Goal: Find specific page/section: Find specific page/section

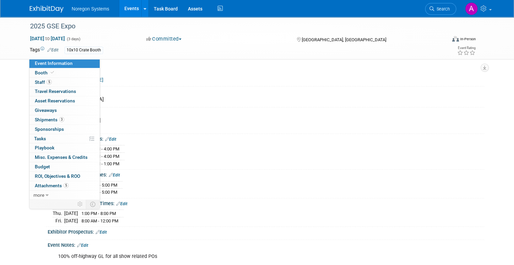
click at [120, 4] on link "Events" at bounding box center [131, 8] width 25 height 17
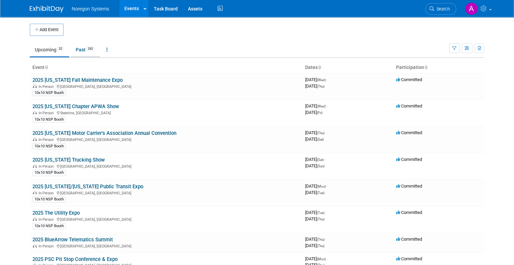
click at [73, 52] on link "Past 262" at bounding box center [85, 49] width 29 height 13
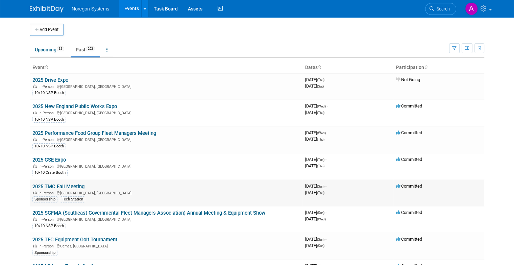
click at [78, 185] on link "2025 TMC Fall Meeting" at bounding box center [58, 186] width 52 height 6
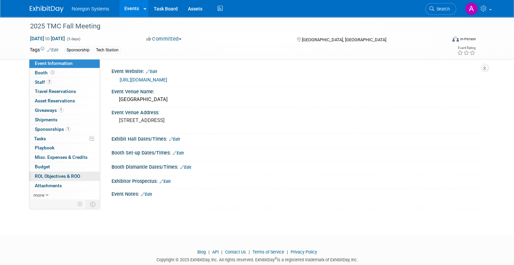
click at [48, 177] on span "ROI, Objectives & ROO 0" at bounding box center [57, 175] width 45 height 5
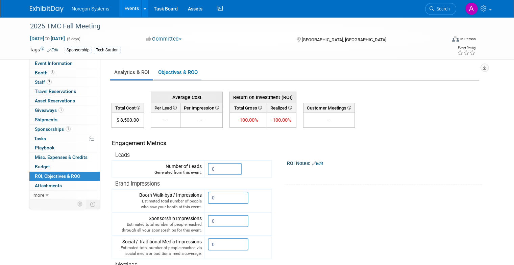
click at [157, 69] on link "Objectives & ROO 0" at bounding box center [177, 72] width 47 height 13
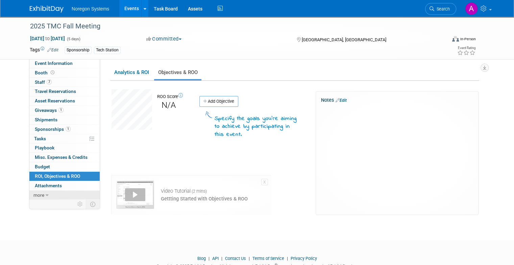
click at [45, 192] on link "more" at bounding box center [64, 195] width 70 height 9
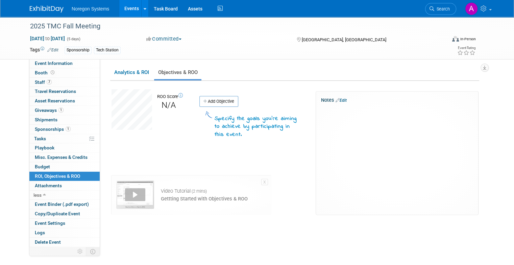
click at [338, 99] on link "Edit" at bounding box center [341, 100] width 11 height 5
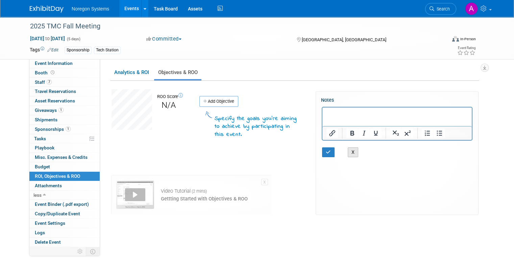
click at [348, 151] on button "X" at bounding box center [353, 152] width 11 height 10
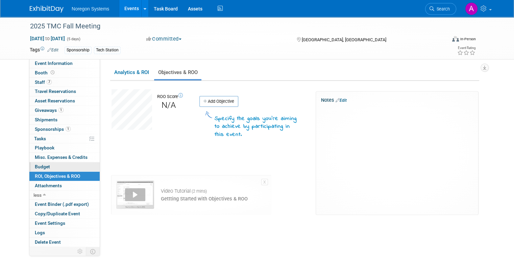
click at [47, 163] on link "Budget" at bounding box center [64, 166] width 70 height 9
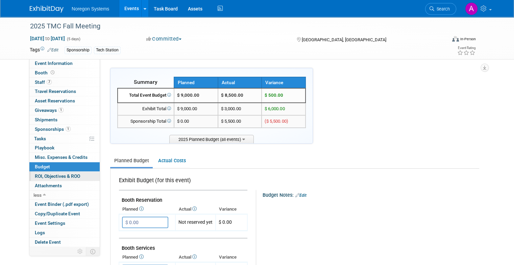
click at [58, 174] on span "ROI, Objectives & ROO 0" at bounding box center [57, 175] width 45 height 5
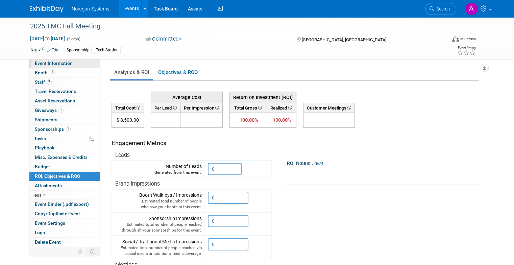
click at [51, 65] on span "Event Information" at bounding box center [54, 62] width 38 height 5
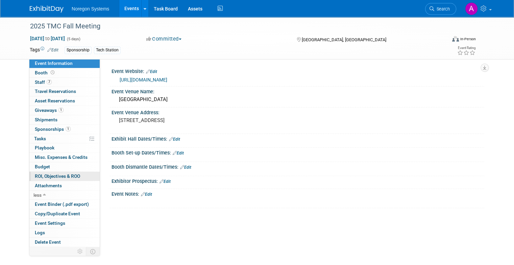
click at [50, 178] on span "ROI, Objectives & ROO 0" at bounding box center [57, 175] width 45 height 5
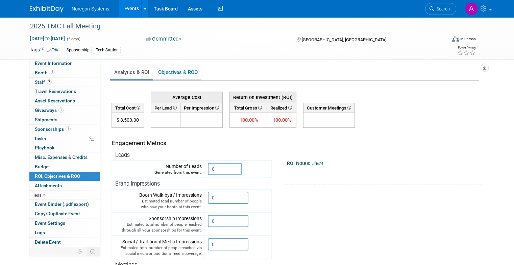
click at [165, 76] on link "Objectives & ROO 0" at bounding box center [177, 72] width 47 height 13
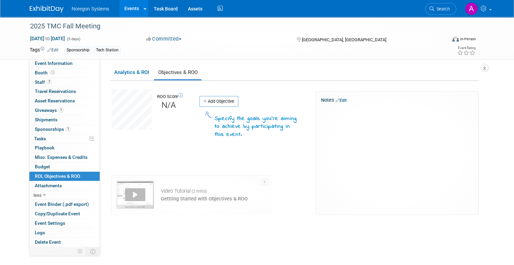
click at [178, 96] on icon at bounding box center [180, 95] width 5 height 5
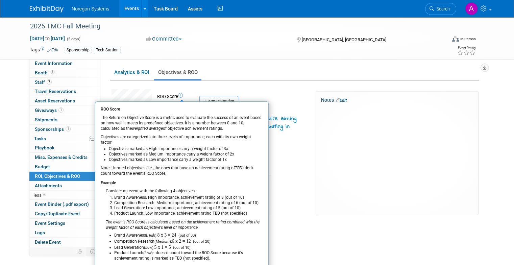
click at [178, 96] on icon at bounding box center [180, 95] width 5 height 5
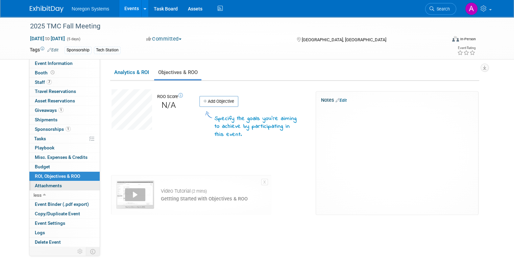
click at [63, 183] on link "0 Attachments 0" at bounding box center [64, 185] width 70 height 9
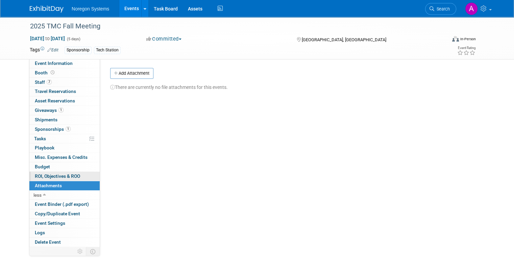
click at [59, 177] on span "ROI, Objectives & ROO 0" at bounding box center [57, 175] width 45 height 5
